Goal: Understand process/instructions

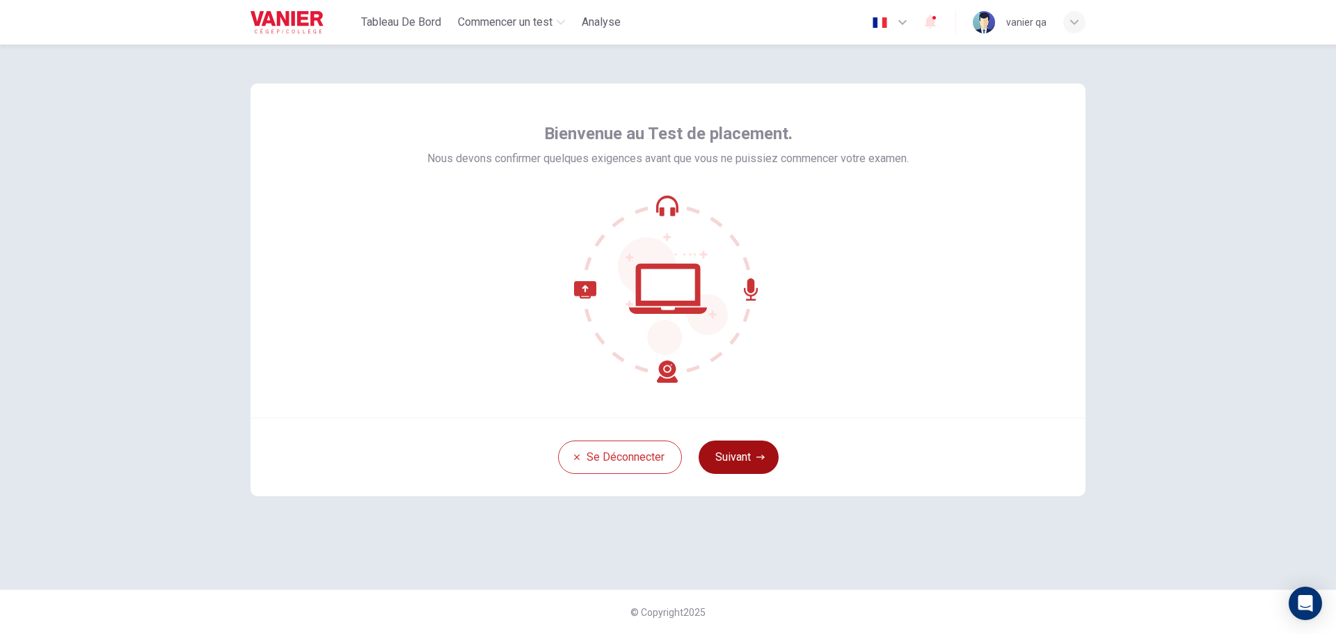
click at [732, 443] on button "Suivant" at bounding box center [739, 456] width 80 height 33
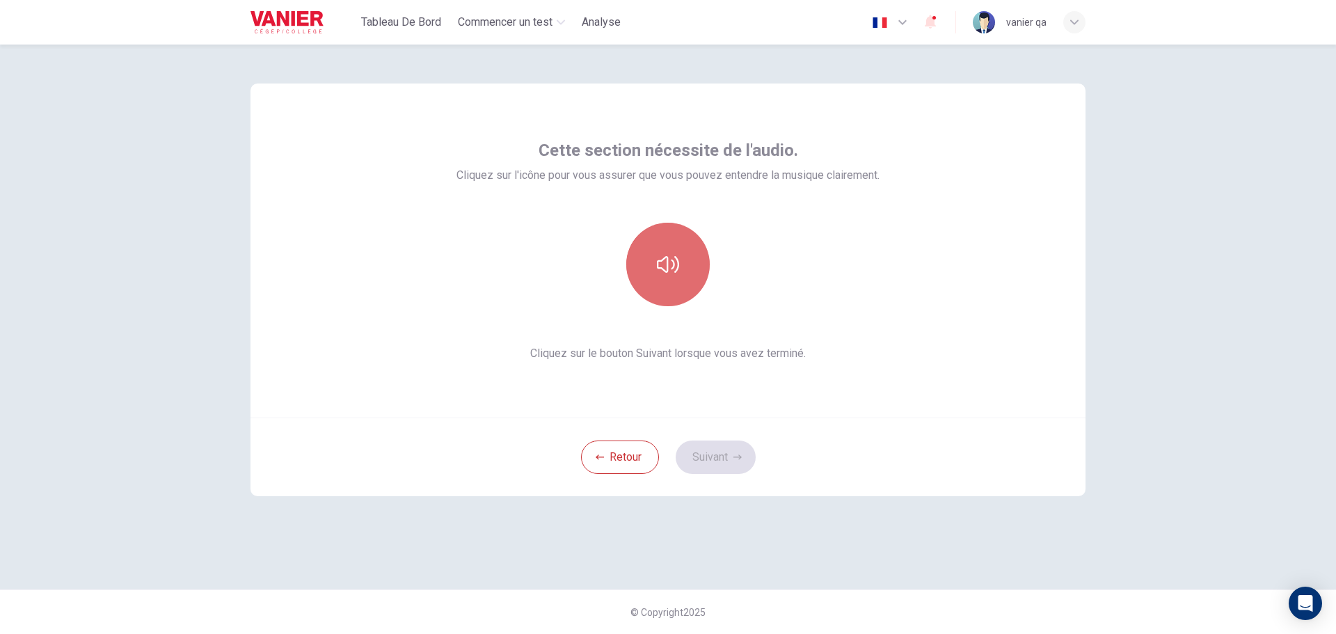
click at [658, 251] on button "button" at bounding box center [668, 265] width 84 height 84
click at [658, 250] on button "button" at bounding box center [668, 265] width 84 height 84
click at [715, 467] on button "Suivant" at bounding box center [716, 456] width 80 height 33
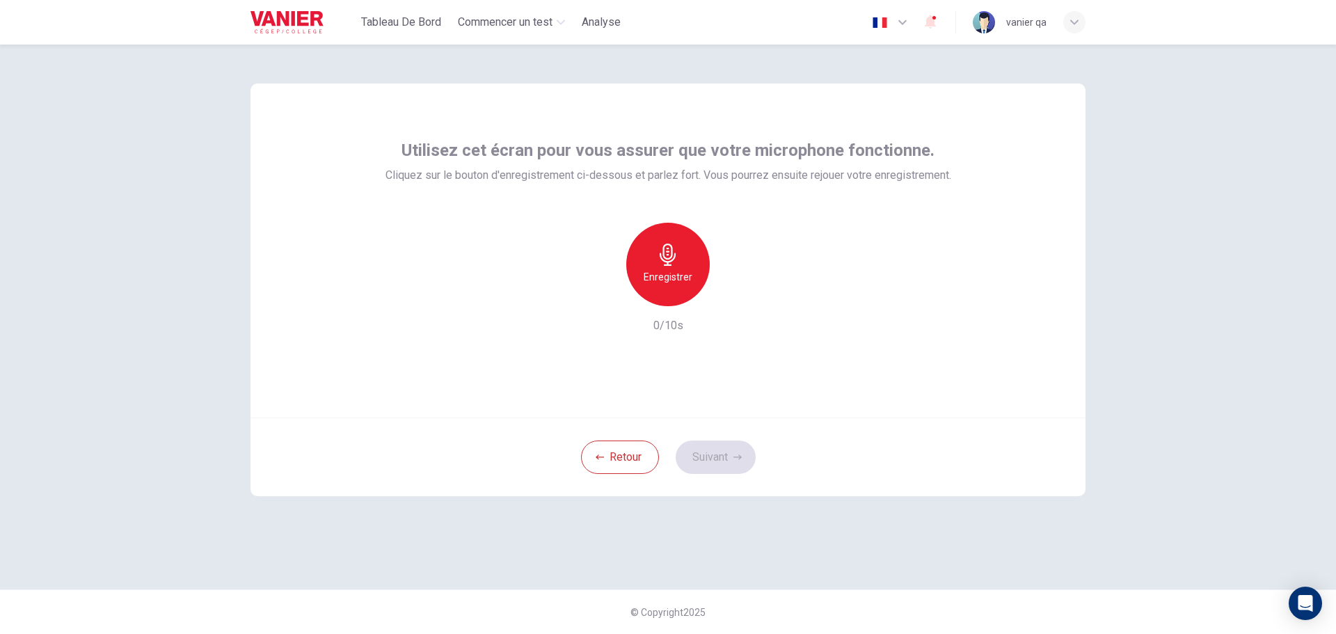
click at [668, 255] on icon "button" at bounding box center [668, 255] width 16 height 22
click at [665, 251] on icon "button" at bounding box center [668, 255] width 22 height 22
click at [728, 294] on icon "button" at bounding box center [732, 295] width 14 height 14
click at [721, 450] on button "Suivant" at bounding box center [716, 456] width 80 height 33
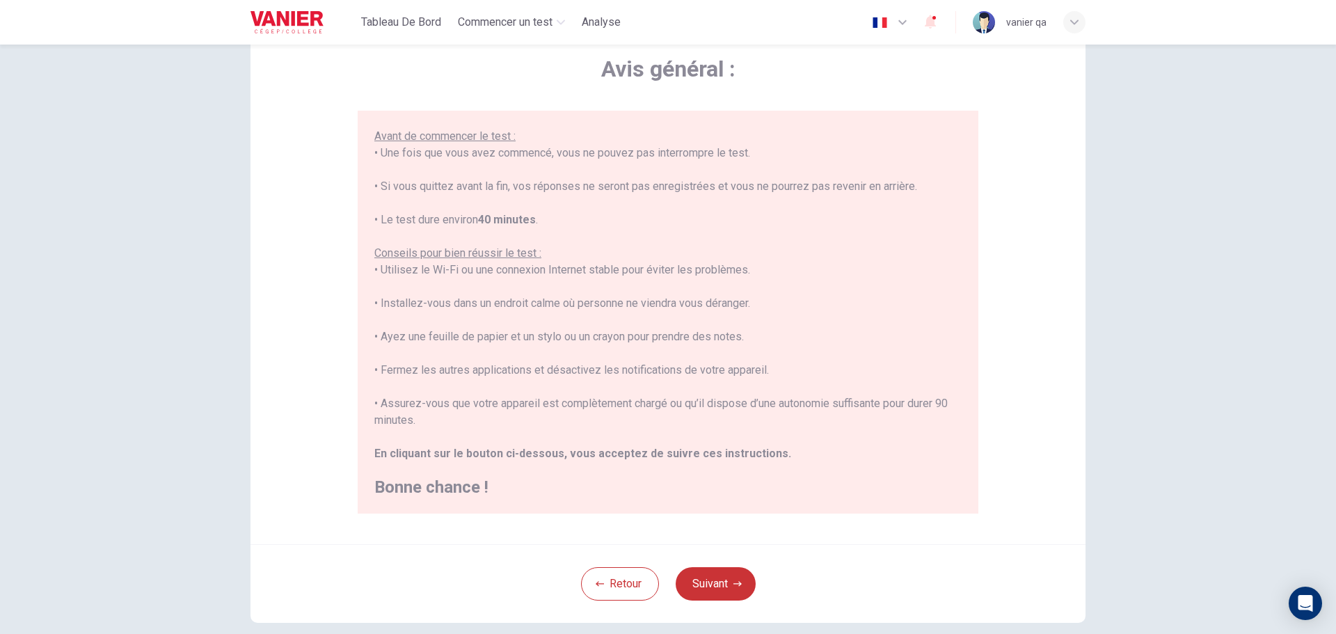
scroll to position [140, 0]
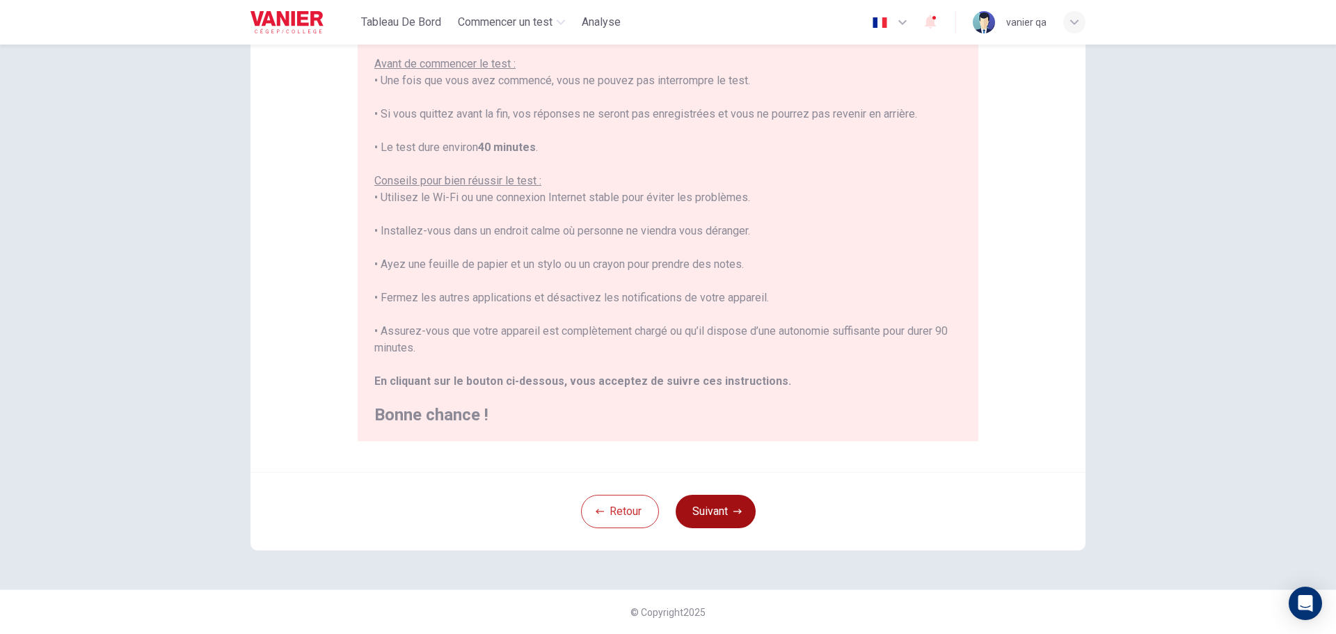
click at [706, 510] on button "Suivant" at bounding box center [716, 511] width 80 height 33
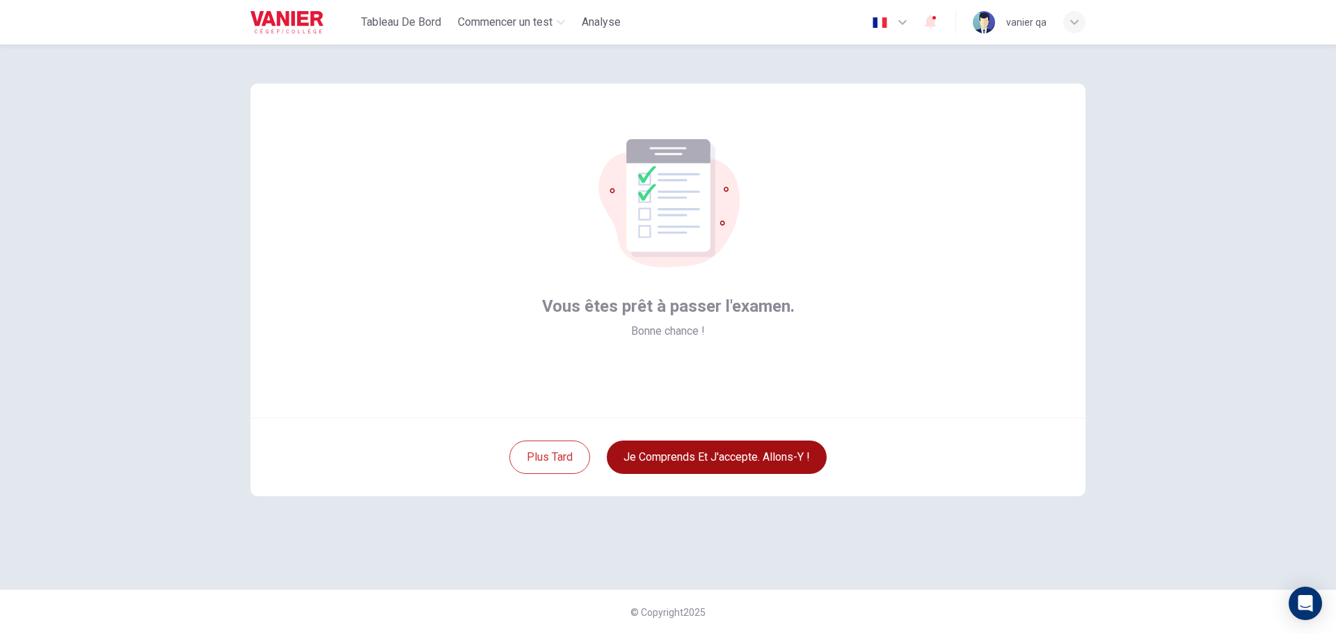
scroll to position [0, 0]
click at [725, 450] on button "Je comprends et j'accepte. Allons-y !" at bounding box center [717, 456] width 220 height 33
